Goal: Obtain resource: Download file/media

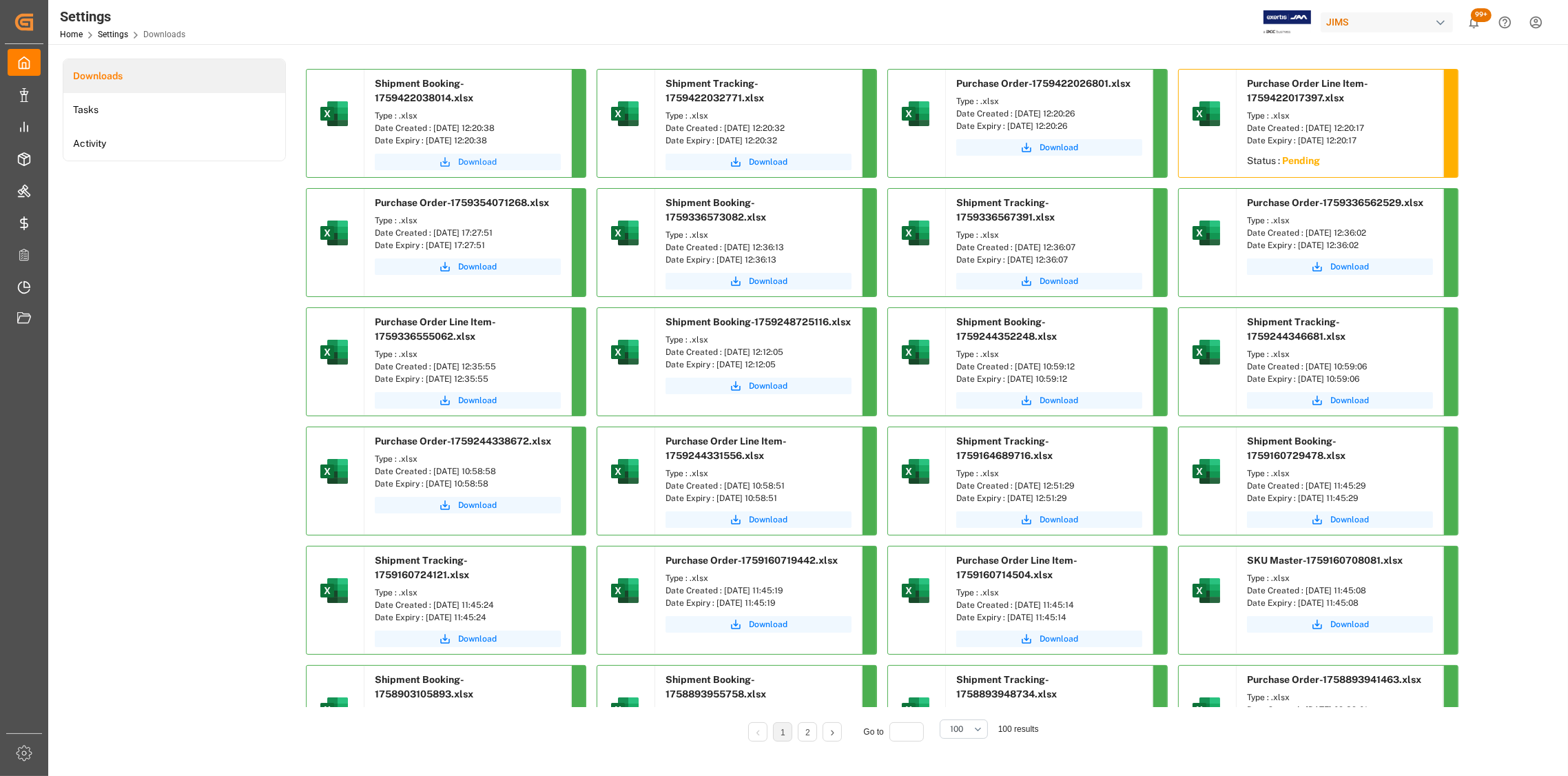
click at [478, 164] on span "Download" at bounding box center [477, 161] width 38 height 12
click at [770, 163] on span "Download" at bounding box center [768, 161] width 38 height 12
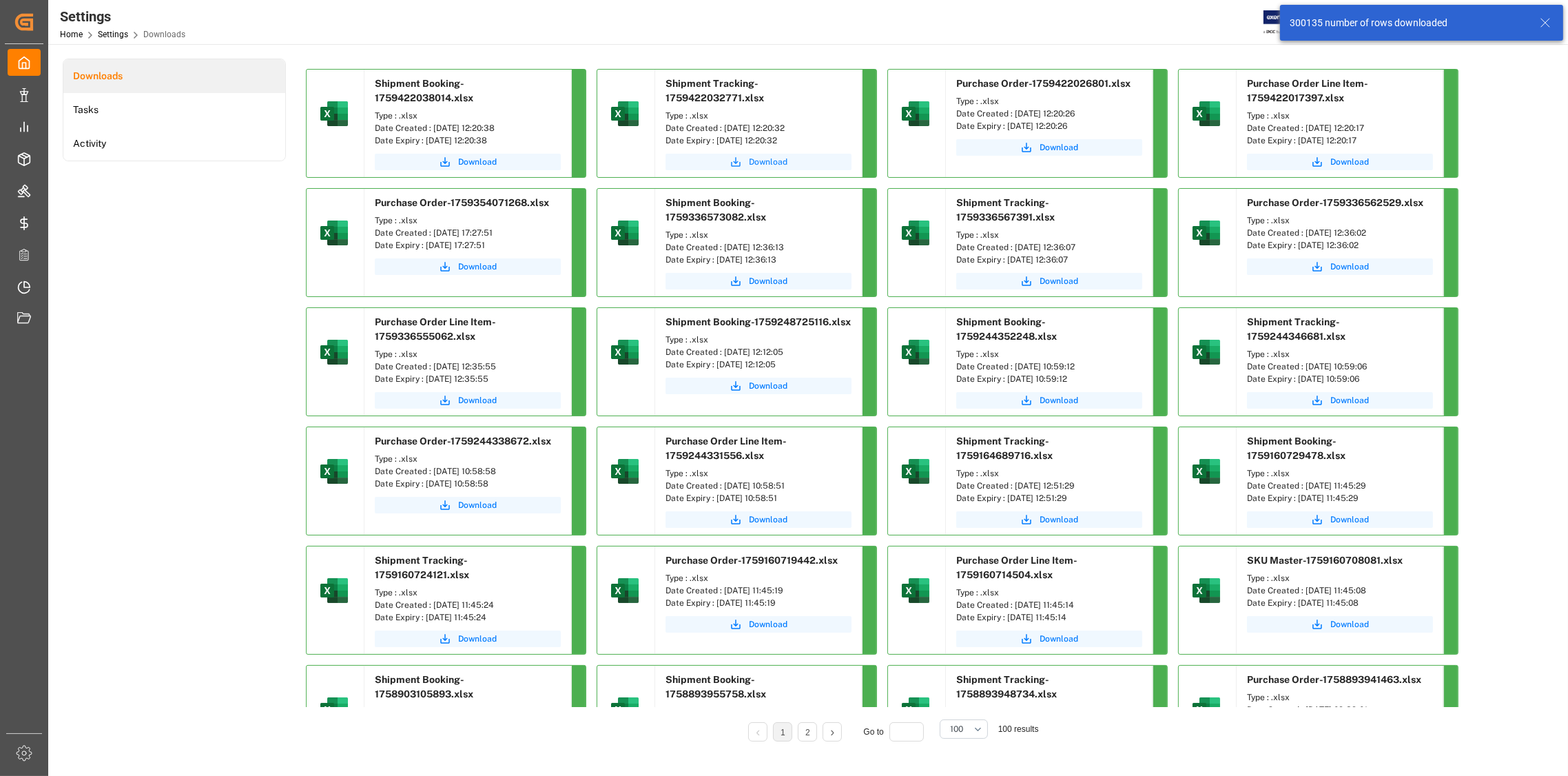
click at [777, 162] on span "Download" at bounding box center [768, 161] width 38 height 12
click at [1052, 147] on span "Download" at bounding box center [1059, 147] width 38 height 12
click at [1345, 163] on span "Download" at bounding box center [1350, 161] width 38 height 12
drag, startPoint x: 525, startPoint y: 131, endPoint x: 430, endPoint y: 131, distance: 95.0
click at [430, 131] on div "Date Created : [DATE] 12:20:38" at bounding box center [468, 128] width 186 height 12
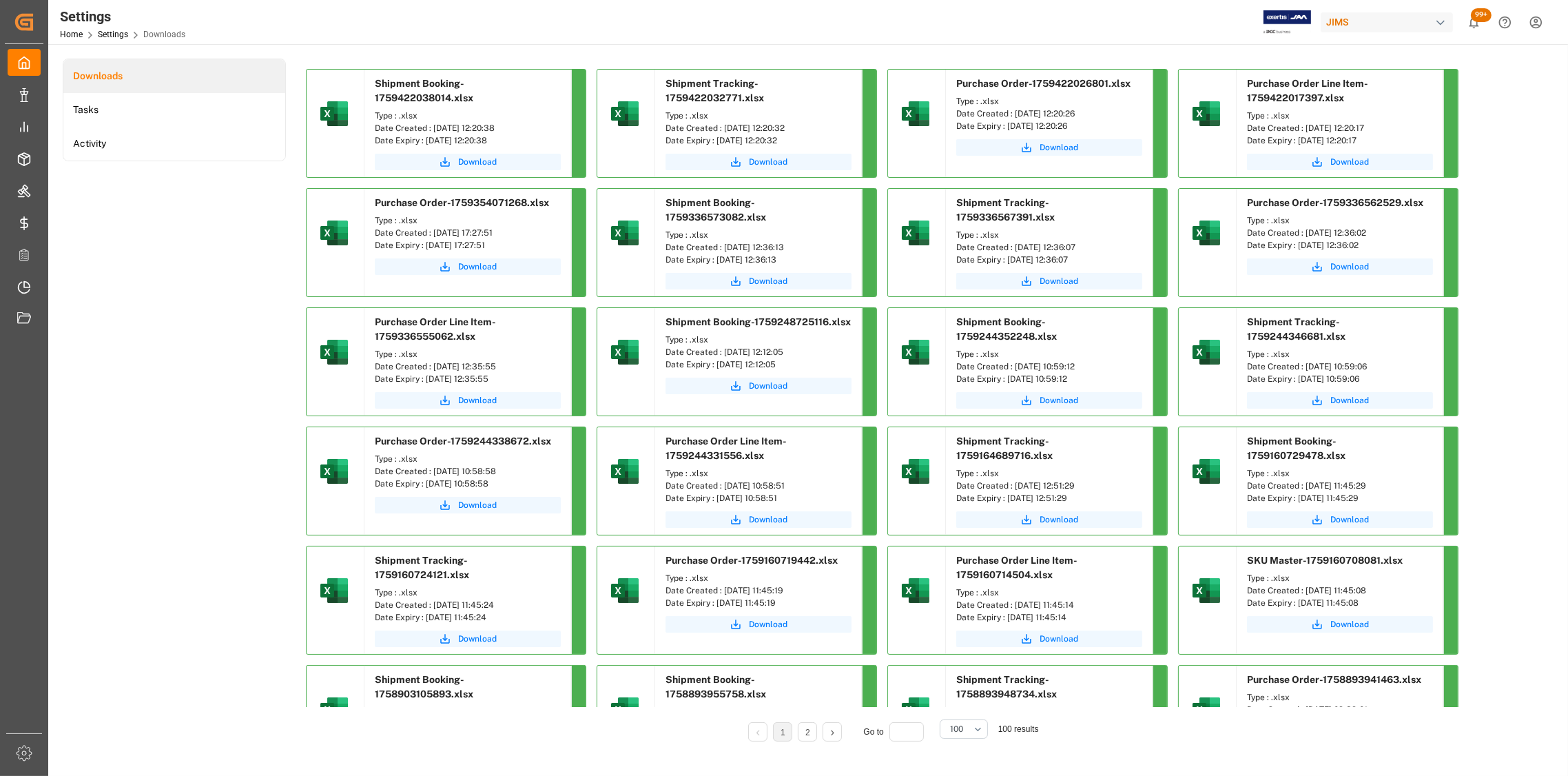
copy div "02-10-2025 12:20:38"
drag, startPoint x: 808, startPoint y: 128, endPoint x: 723, endPoint y: 129, distance: 85.0
click at [723, 129] on div "Date Created : [DATE] 12:20:32" at bounding box center [759, 128] width 186 height 12
copy div "02-10-2025 12:20:32"
click at [1065, 169] on div "Purchase Order-1759422026801.xlsx Type : .xlsx Date Created : 02-10-2025 12:20:…" at bounding box center [1049, 123] width 206 height 108
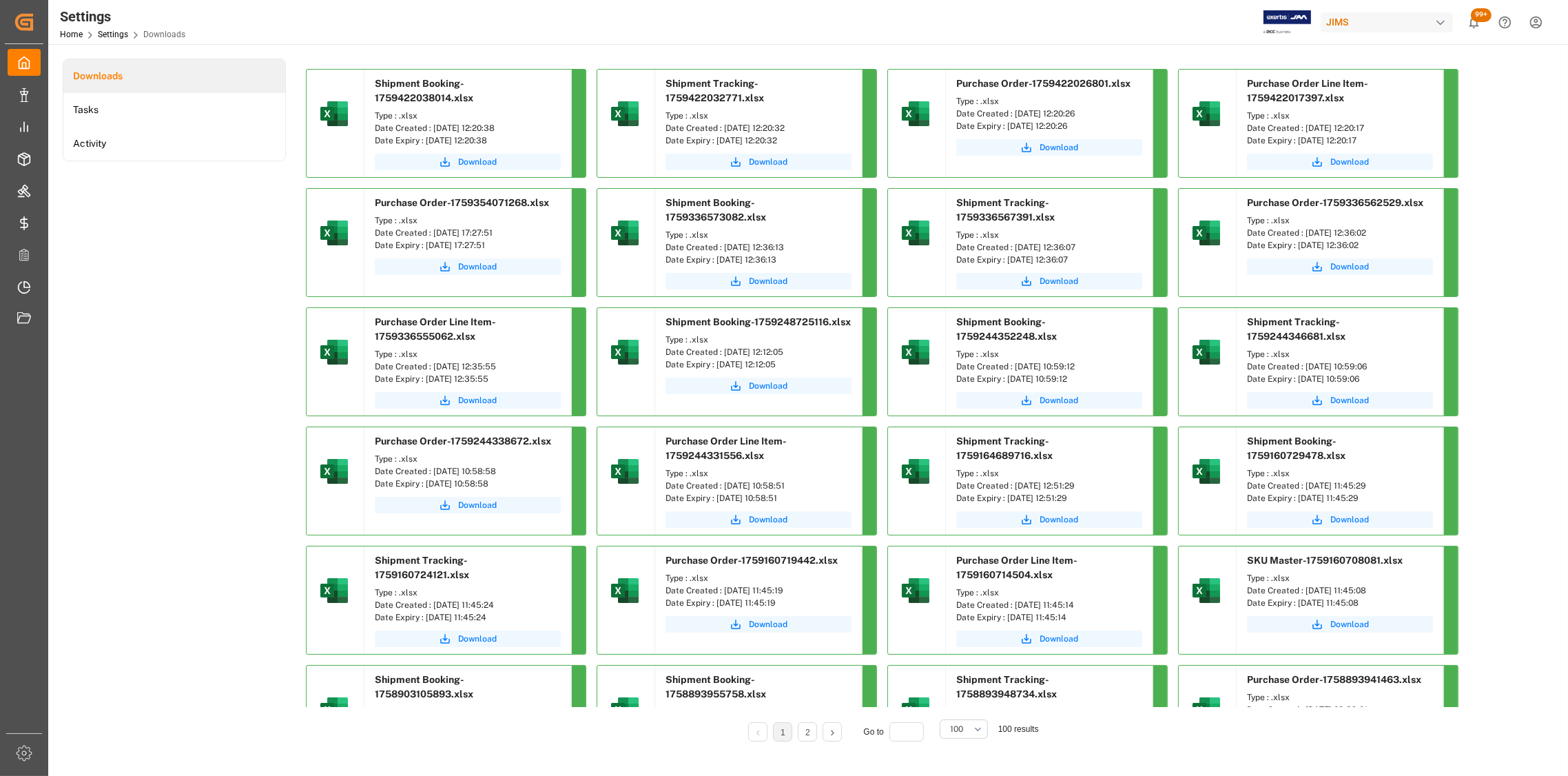
drag, startPoint x: 1106, startPoint y: 111, endPoint x: 1015, endPoint y: 112, distance: 91.0
click at [1015, 112] on div "Date Created : [DATE] 12:20:26" at bounding box center [1049, 113] width 186 height 12
copy div "02-10-2025 12:20:26"
drag, startPoint x: 1404, startPoint y: 130, endPoint x: 1305, endPoint y: 129, distance: 99.0
click at [1305, 129] on div "Date Created : [DATE] 12:20:17" at bounding box center [1340, 128] width 186 height 12
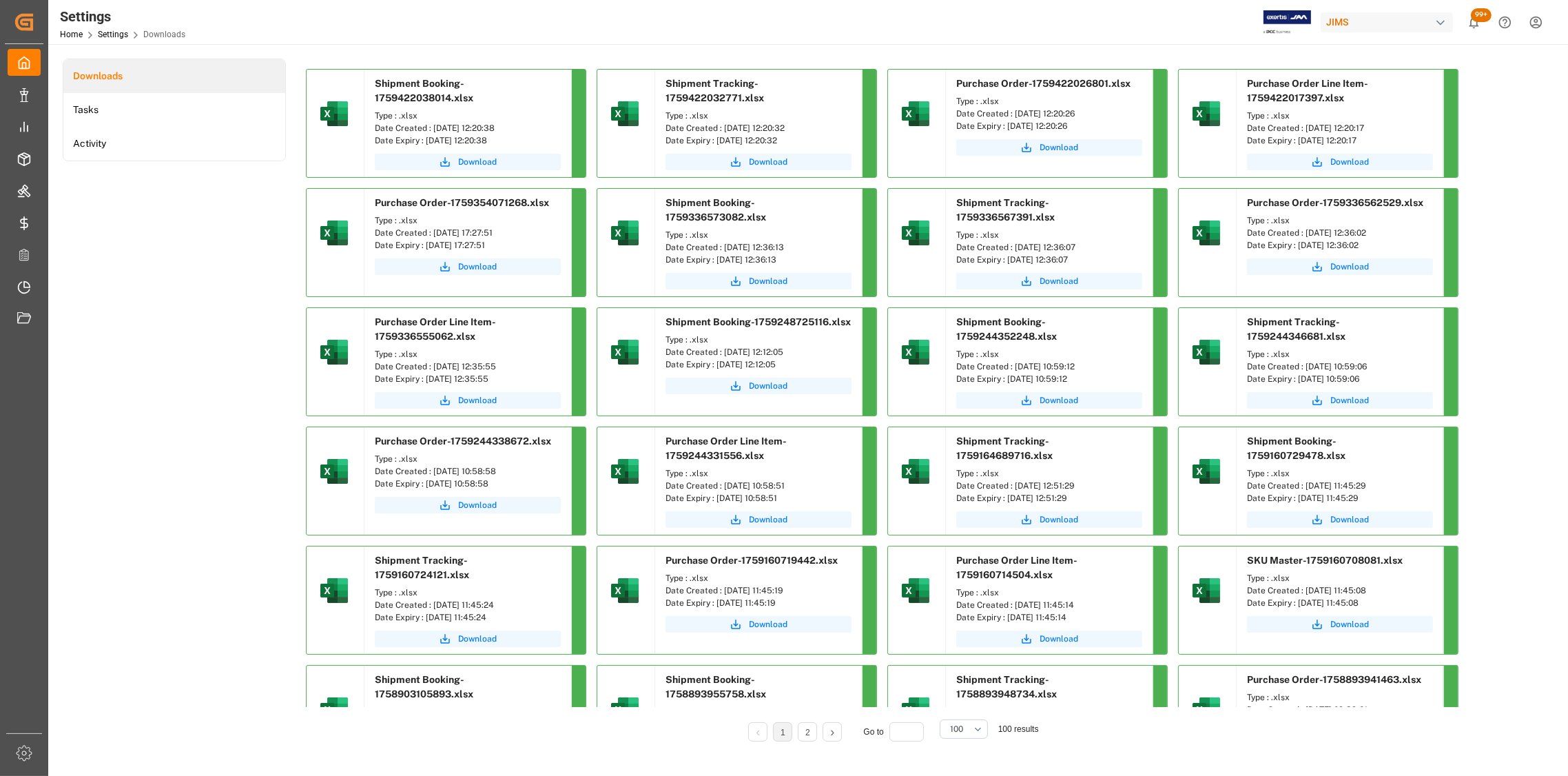
copy div "02-10-2025 12:20:17"
